Goal: Task Accomplishment & Management: Use online tool/utility

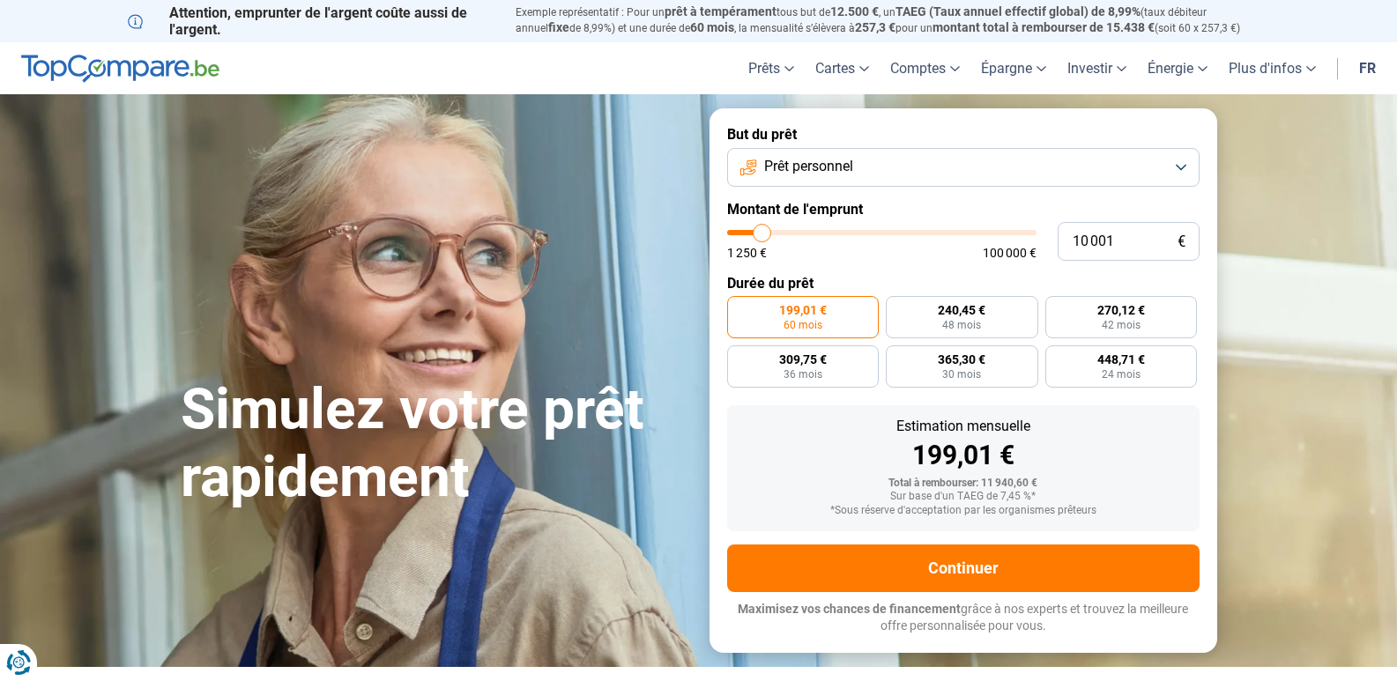
click at [1174, 172] on button "Prêt personnel" at bounding box center [963, 167] width 472 height 39
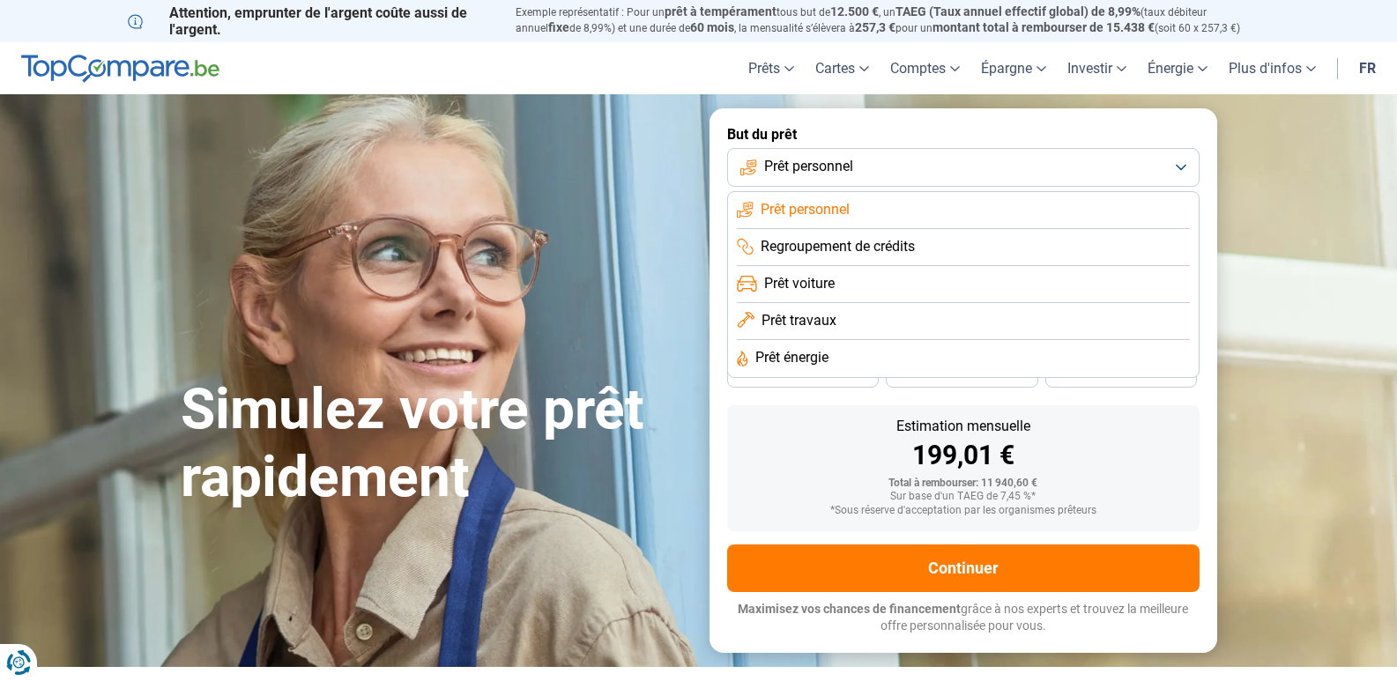
click at [918, 243] on li "Regroupement de crédits" at bounding box center [963, 247] width 453 height 37
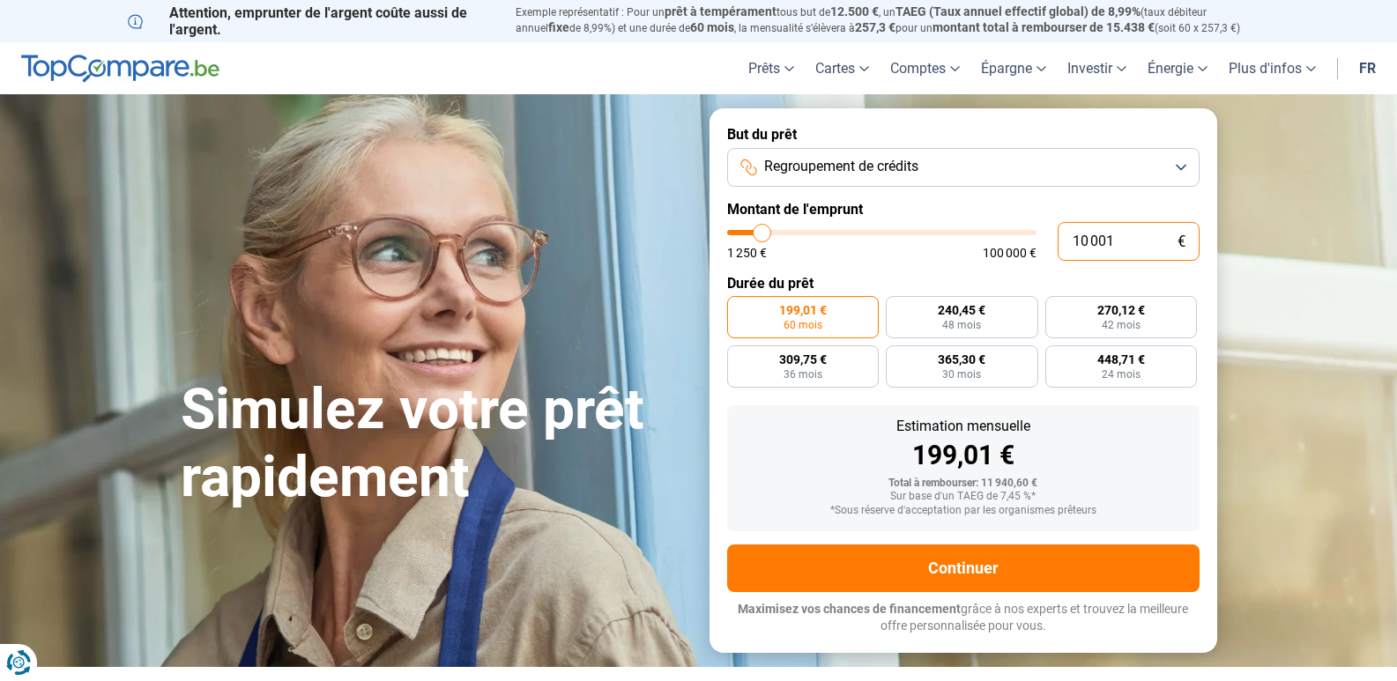
drag, startPoint x: 1123, startPoint y: 247, endPoint x: 1063, endPoint y: 243, distance: 60.0
click at [1063, 243] on input "10 001" at bounding box center [1129, 241] width 142 height 39
type input "2"
type input "1250"
type input "25"
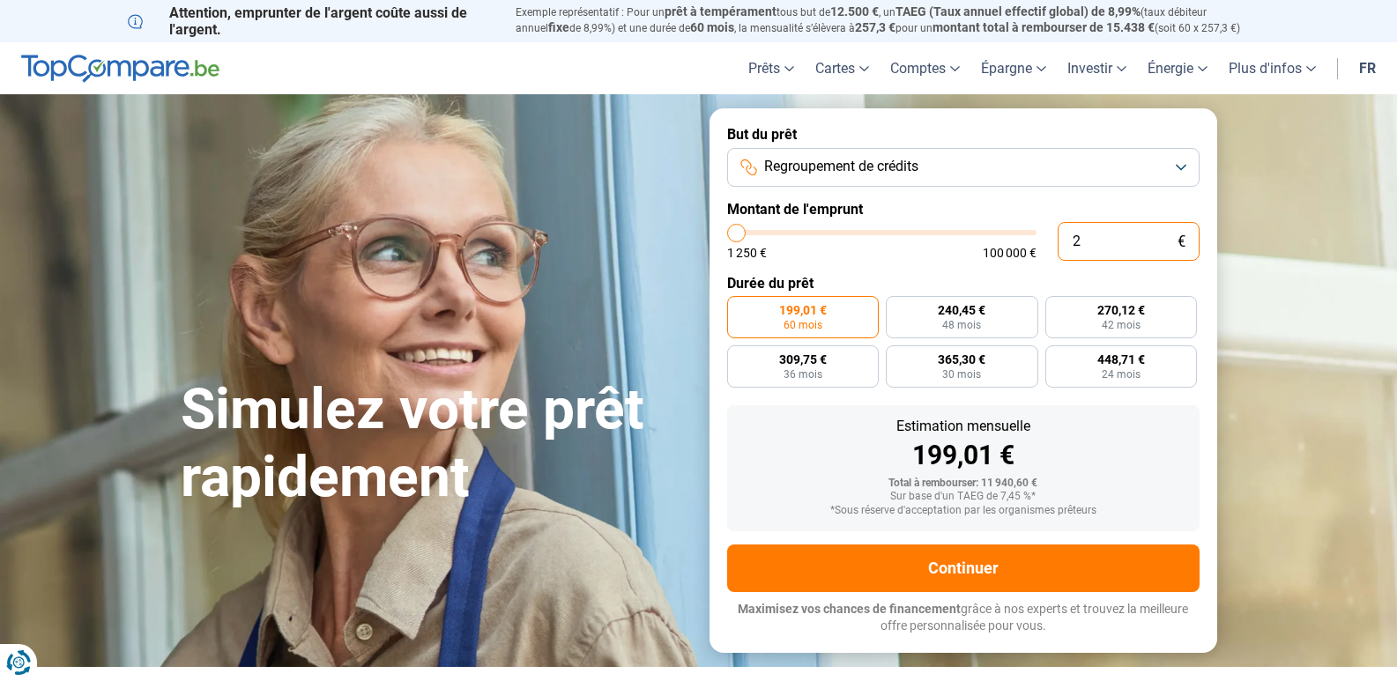
type input "1250"
type input "250"
type input "1250"
type input "2 500"
type input "2500"
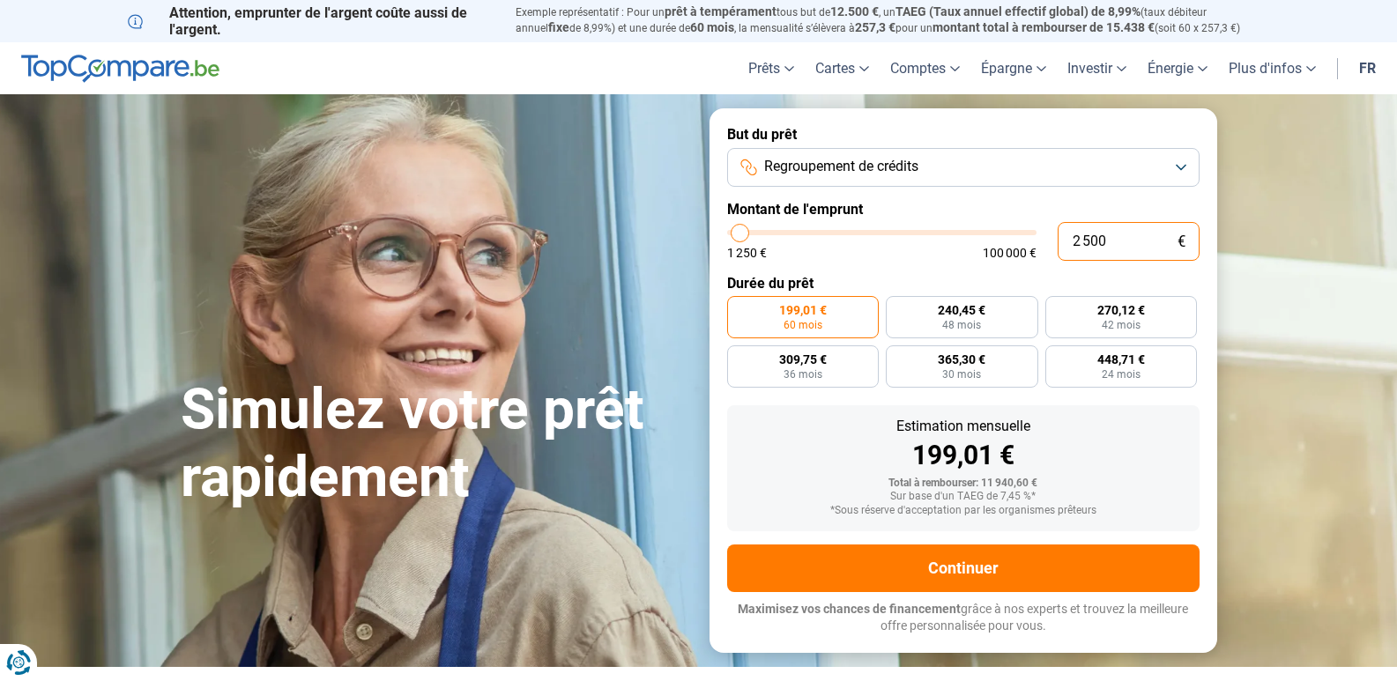
type input "25 000"
type input "25000"
radio input "false"
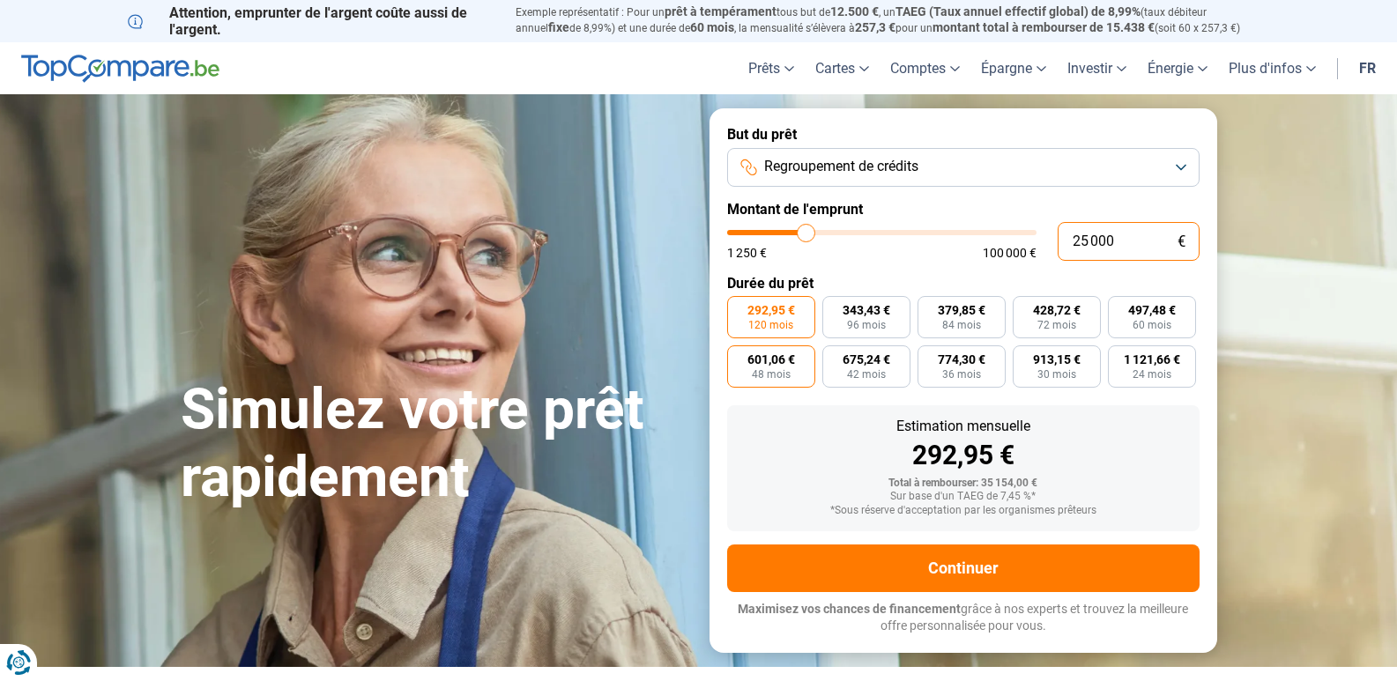
type input "25 000"
click at [768, 365] on span "601,06 €" at bounding box center [771, 359] width 48 height 12
click at [739, 357] on input "601,06 € 48 mois" at bounding box center [732, 351] width 11 height 11
radio input "true"
click at [1141, 322] on span "60 mois" at bounding box center [1152, 325] width 39 height 11
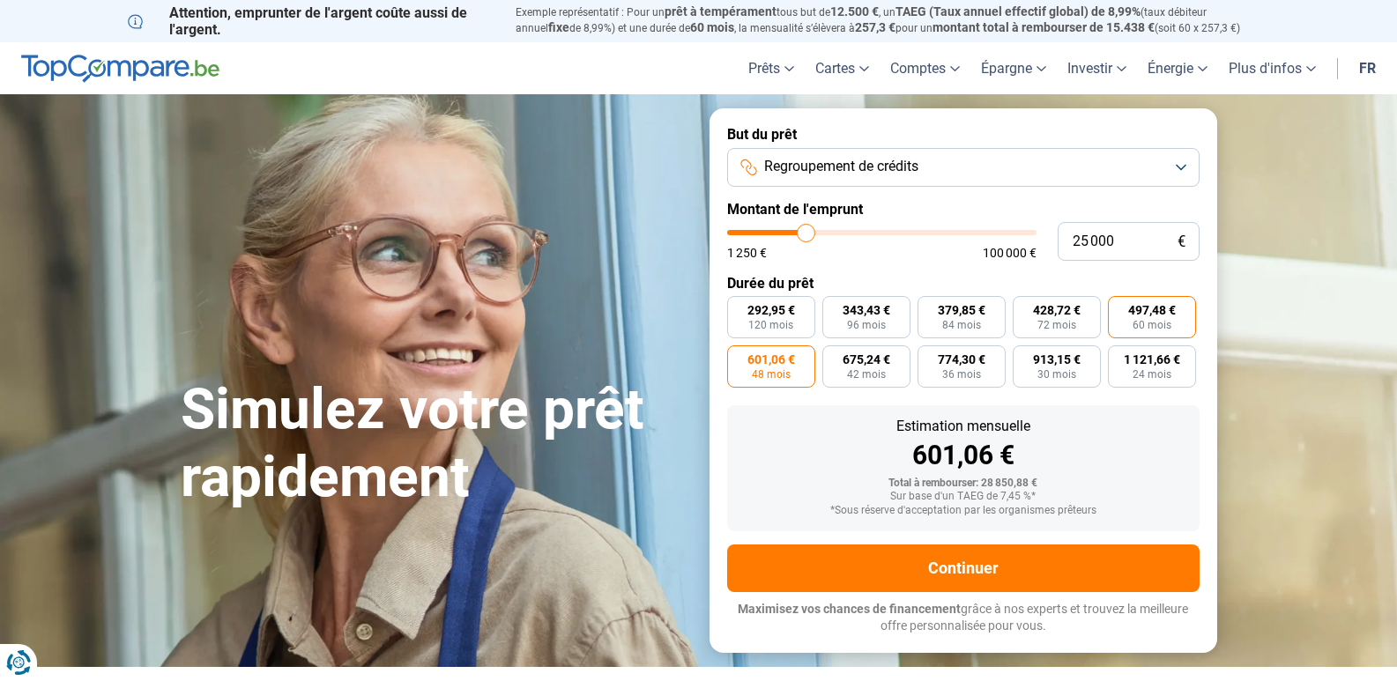
click at [1119, 308] on input "497,48 € 60 mois" at bounding box center [1113, 301] width 11 height 11
radio input "true"
drag, startPoint x: 1139, startPoint y: 243, endPoint x: 1064, endPoint y: 240, distance: 75.0
click at [1064, 240] on input "25 000" at bounding box center [1129, 241] width 142 height 39
type input "5"
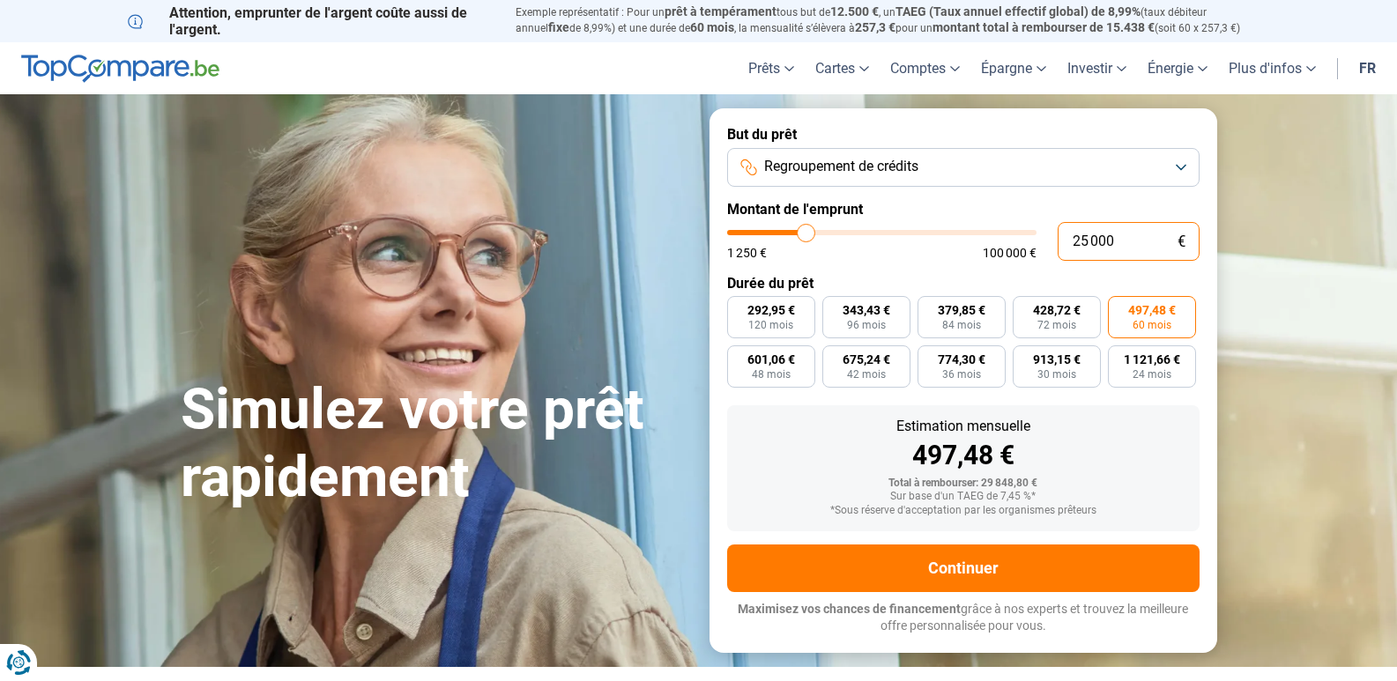
type input "1250"
type input "55"
type input "1250"
type input "550"
type input "1250"
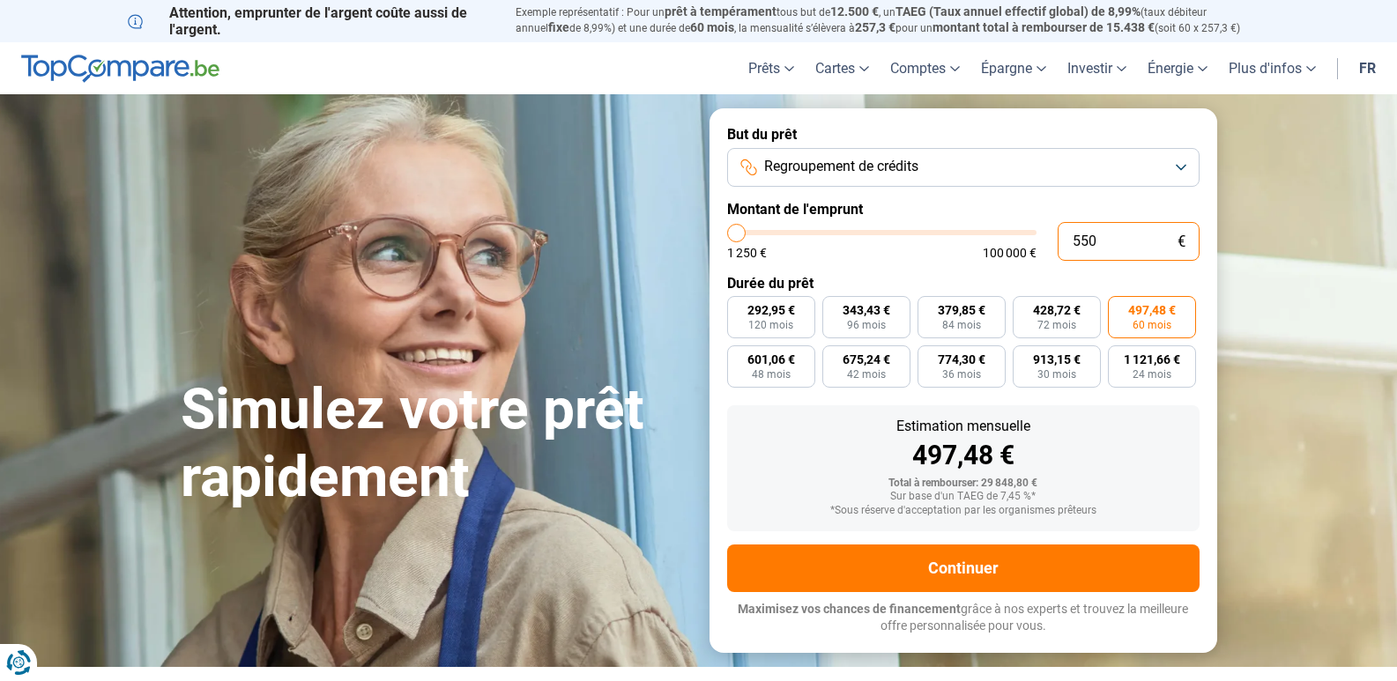
type input "5 500"
type input "5500"
type input "55 000"
type input "55000"
radio input "false"
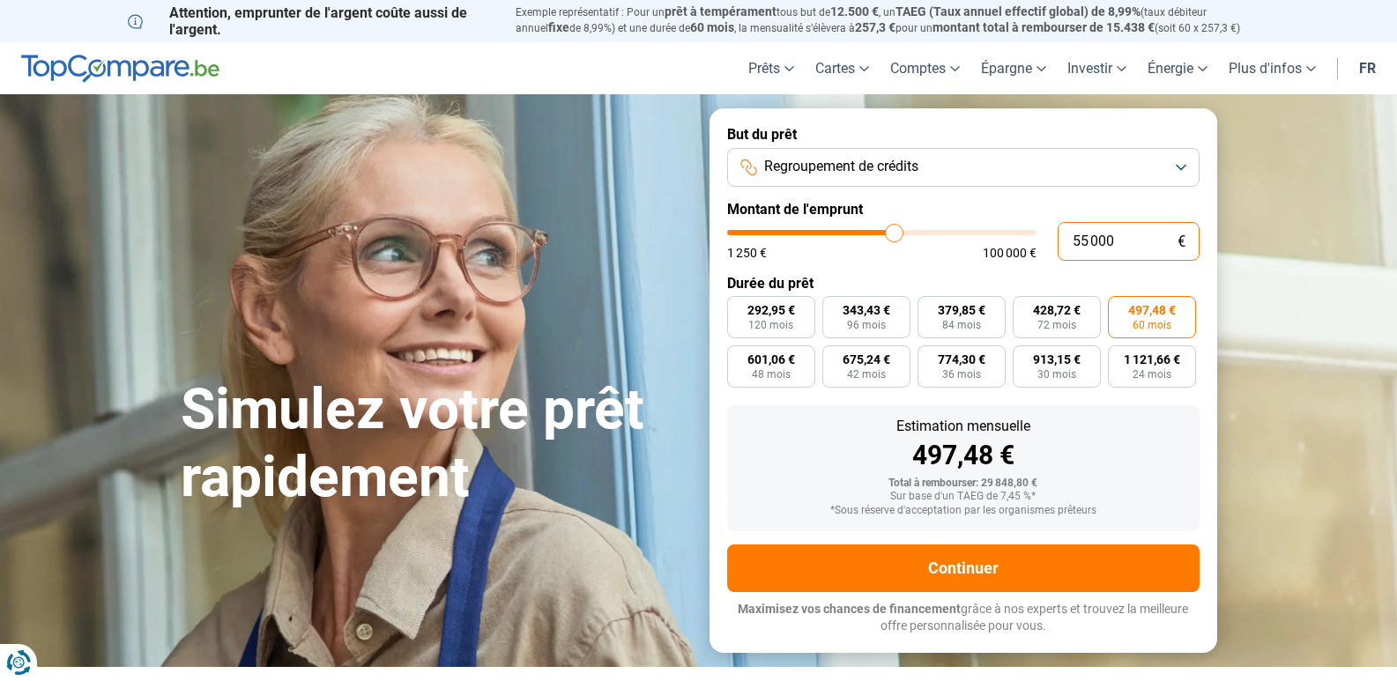
radio input "true"
type input "55 000"
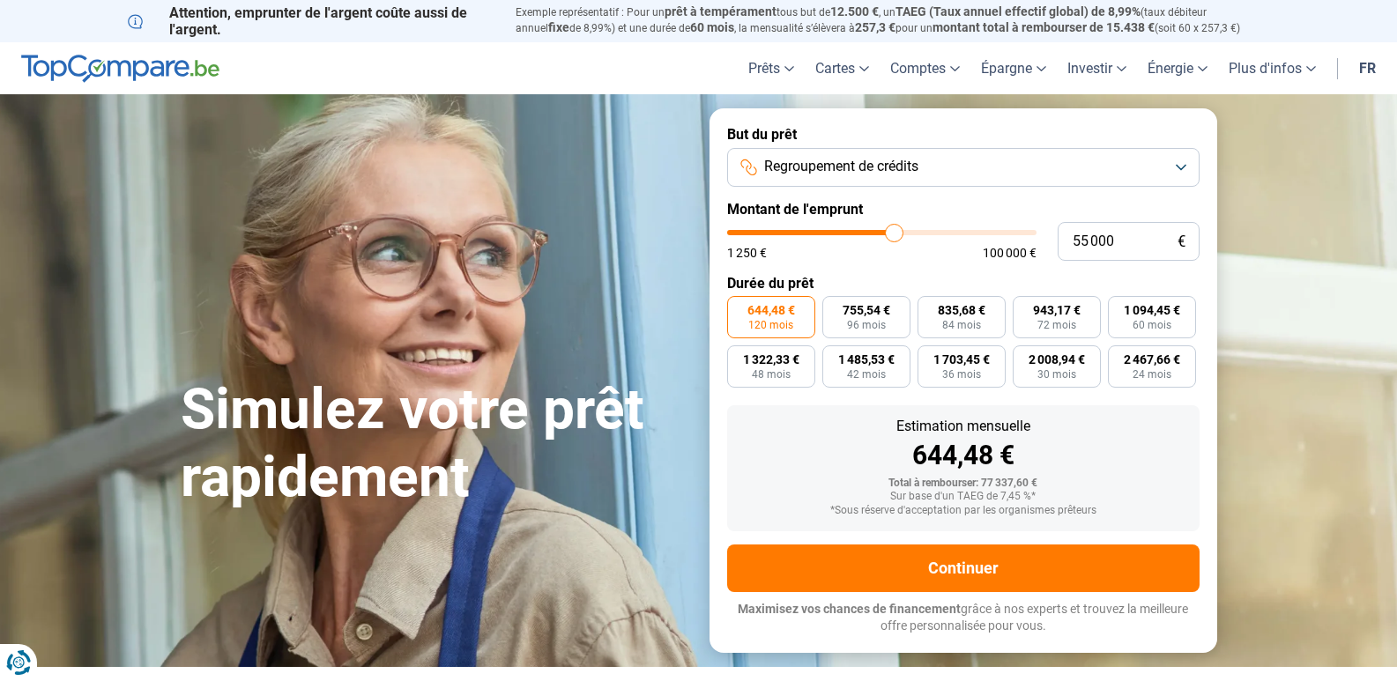
click at [767, 318] on label "644,48 € 120 mois" at bounding box center [771, 317] width 88 height 42
click at [739, 308] on input "644,48 € 120 mois" at bounding box center [732, 301] width 11 height 11
click at [972, 325] on span "84 mois" at bounding box center [961, 325] width 39 height 11
click at [929, 308] on input "835,68 € 84 mois" at bounding box center [923, 301] width 11 height 11
radio input "true"
